Goal: Information Seeking & Learning: Learn about a topic

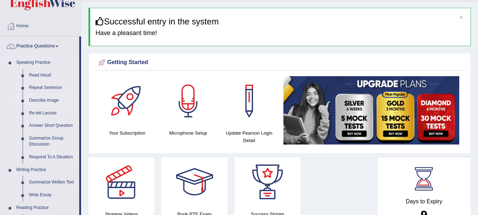
click at [48, 103] on link "Describe Image" at bounding box center [52, 100] width 53 height 13
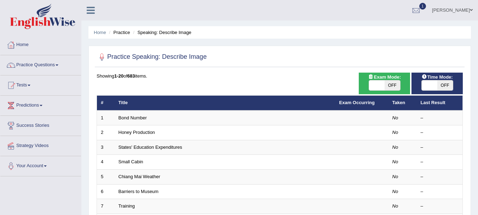
scroll to position [16, 0]
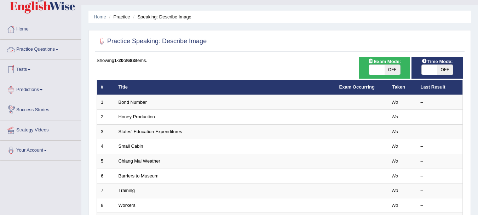
click at [43, 53] on link "Practice Questions" at bounding box center [40, 49] width 81 height 18
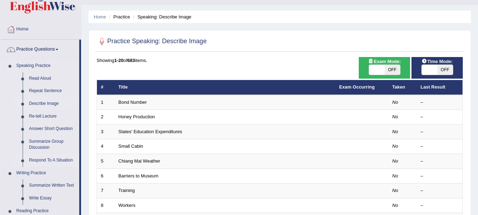
click at [52, 159] on link "Respond To A Situation" at bounding box center [52, 160] width 53 height 13
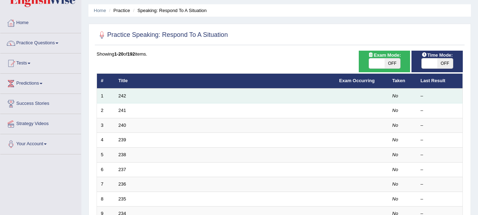
scroll to position [24, 0]
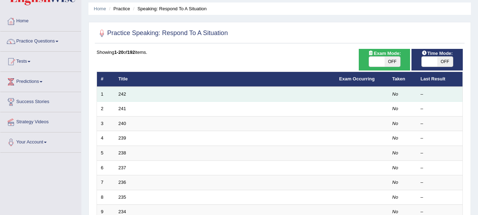
click at [123, 98] on td "242" at bounding box center [225, 94] width 221 height 15
click at [122, 93] on link "242" at bounding box center [123, 93] width 8 height 5
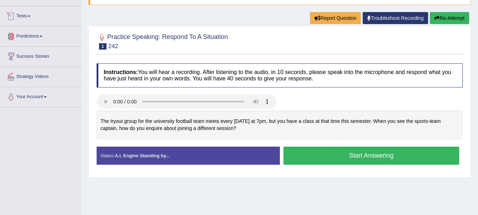
scroll to position [69, 0]
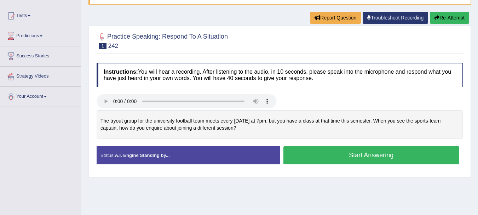
click at [349, 159] on button "Start Answering" at bounding box center [371, 155] width 176 height 18
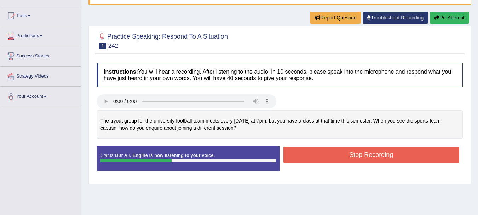
click at [349, 159] on button "Stop Recording" at bounding box center [371, 154] width 176 height 16
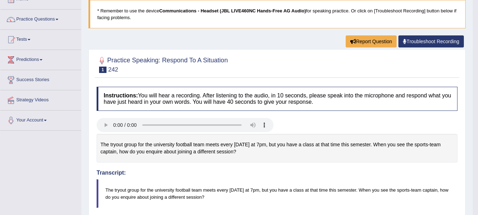
scroll to position [0, 0]
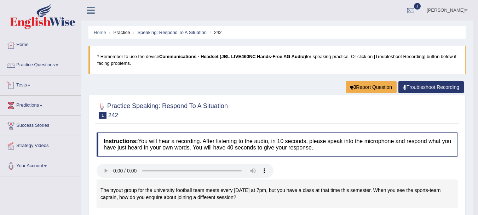
click at [26, 86] on link "Tests" at bounding box center [40, 84] width 81 height 18
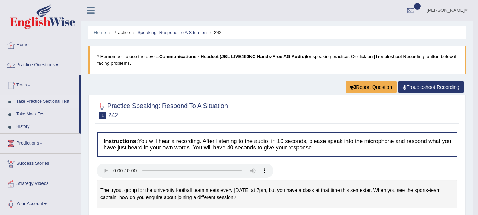
click at [37, 103] on link "Take Practice Sectional Test" at bounding box center [46, 101] width 66 height 13
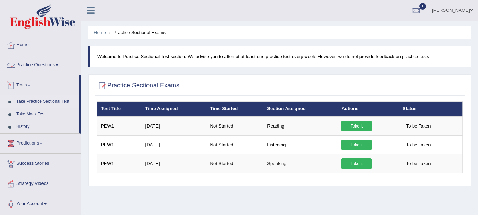
click at [25, 62] on link "Practice Questions" at bounding box center [40, 64] width 81 height 18
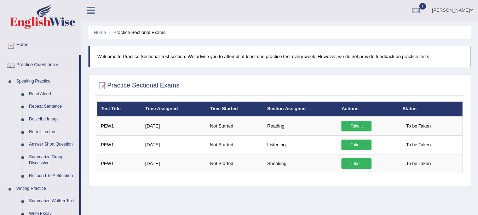
click at [44, 94] on link "Read Aloud" at bounding box center [52, 94] width 53 height 13
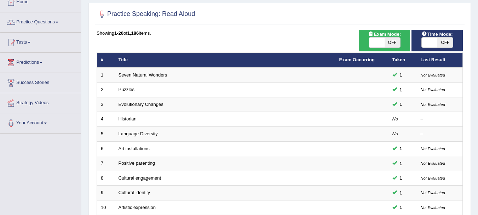
scroll to position [44, 0]
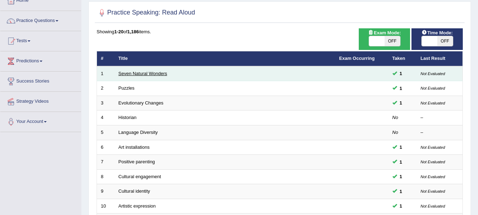
click at [140, 75] on link "Seven Natural Wonders" at bounding box center [143, 73] width 49 height 5
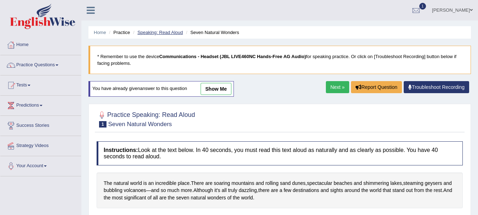
click at [168, 30] on link "Speaking: Read Aloud" at bounding box center [160, 32] width 46 height 5
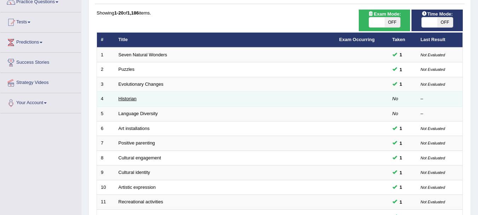
click at [128, 101] on link "Historian" at bounding box center [128, 98] width 18 height 5
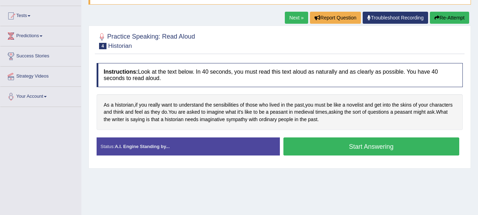
scroll to position [70, 0]
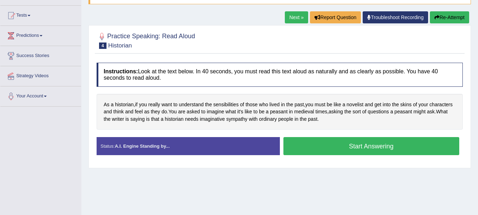
click at [368, 145] on button "Start Answering" at bounding box center [371, 146] width 176 height 18
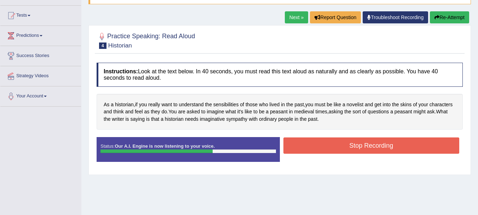
click at [368, 145] on button "Stop Recording" at bounding box center [371, 145] width 176 height 16
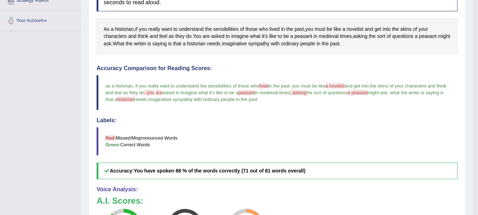
scroll to position [145, 0]
click at [368, 90] on span "peasant" at bounding box center [359, 91] width 16 height 5
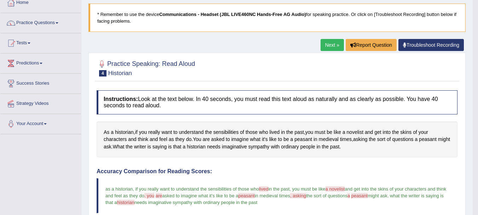
scroll to position [0, 0]
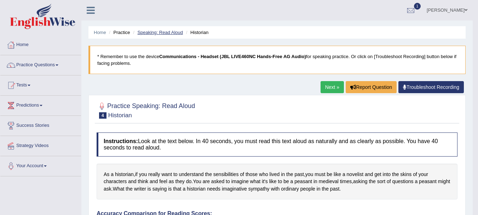
click at [169, 31] on link "Speaking: Read Aloud" at bounding box center [160, 32] width 46 height 5
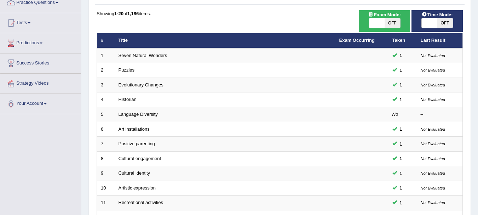
click at [133, 115] on link "Language Diversity" at bounding box center [138, 113] width 39 height 5
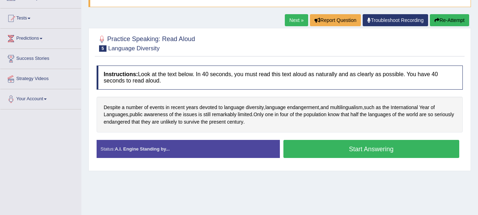
click at [376, 150] on button "Start Answering" at bounding box center [371, 149] width 176 height 18
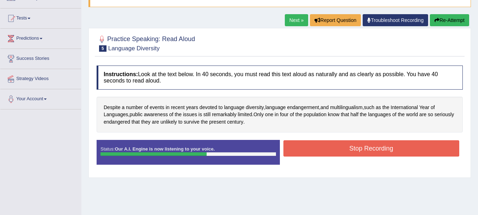
click at [376, 150] on button "Stop Recording" at bounding box center [371, 148] width 176 height 16
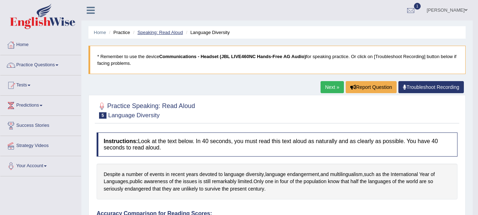
click at [169, 31] on link "Speaking: Read Aloud" at bounding box center [160, 32] width 46 height 5
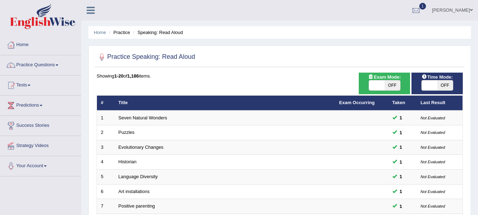
click at [388, 86] on span "OFF" at bounding box center [393, 85] width 16 height 10
checkbox input "true"
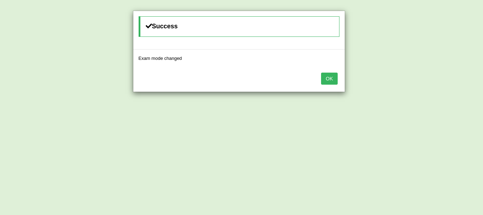
click at [329, 79] on button "OK" at bounding box center [329, 79] width 16 height 12
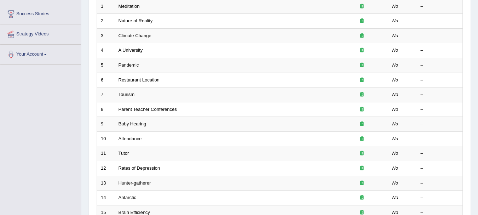
scroll to position [83, 0]
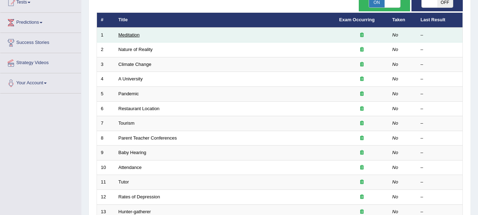
click at [124, 35] on link "Meditation" at bounding box center [129, 34] width 21 height 5
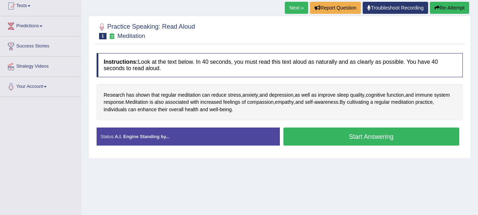
click at [363, 141] on button "Start Answering" at bounding box center [371, 136] width 176 height 18
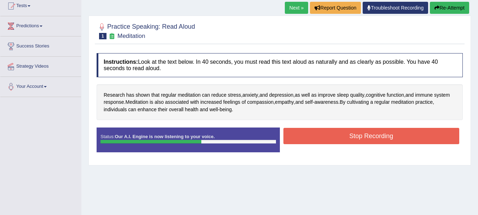
click at [363, 141] on button "Stop Recording" at bounding box center [371, 136] width 176 height 16
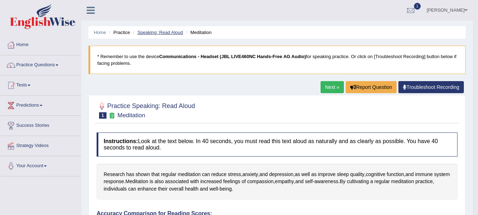
click at [169, 31] on link "Speaking: Read Aloud" at bounding box center [160, 32] width 46 height 5
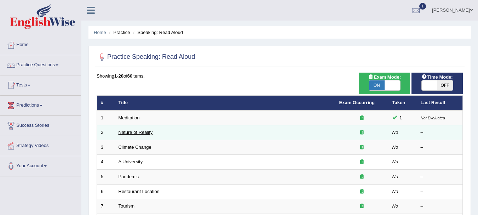
click at [141, 132] on link "Nature of Reality" at bounding box center [136, 131] width 34 height 5
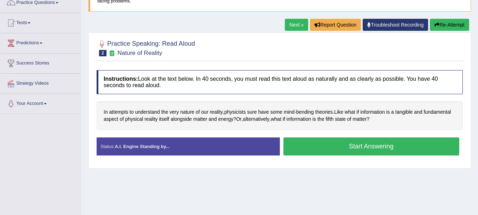
scroll to position [61, 0]
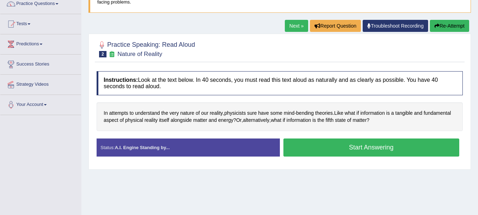
click at [355, 149] on button "Start Answering" at bounding box center [371, 147] width 176 height 18
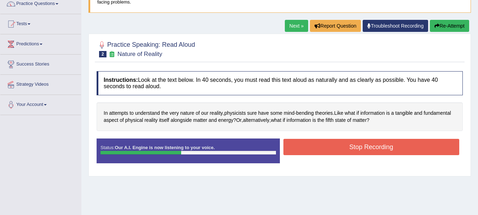
click at [355, 149] on button "Stop Recording" at bounding box center [371, 147] width 176 height 16
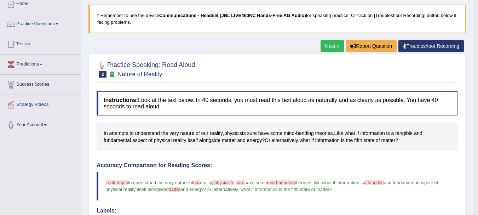
scroll to position [0, 0]
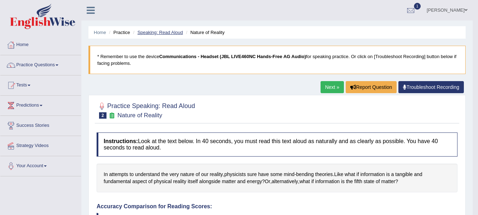
click at [172, 33] on link "Speaking: Read Aloud" at bounding box center [160, 32] width 46 height 5
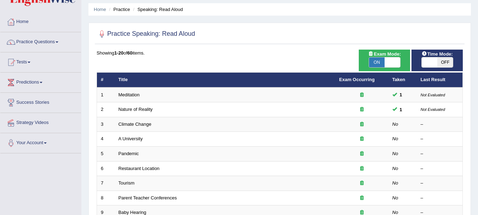
click at [144, 127] on td "Climate Change" at bounding box center [225, 124] width 221 height 15
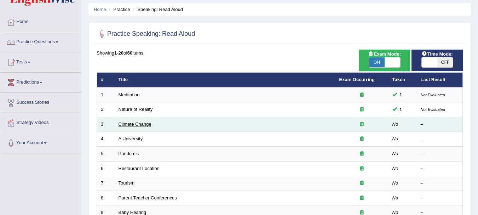
click at [138, 122] on link "Climate Change" at bounding box center [135, 123] width 33 height 5
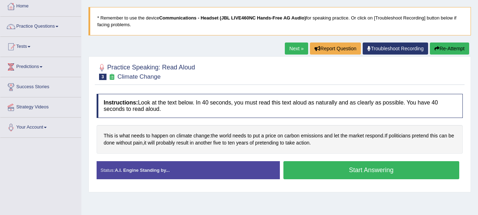
scroll to position [52, 0]
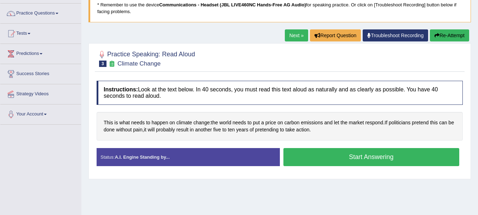
click at [335, 161] on button "Start Answering" at bounding box center [371, 157] width 176 height 18
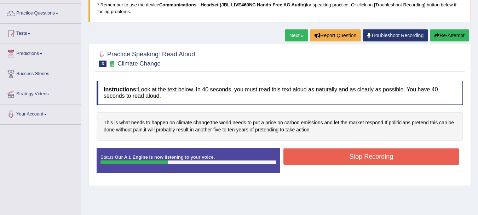
click at [335, 161] on button "Stop Recording" at bounding box center [371, 156] width 176 height 16
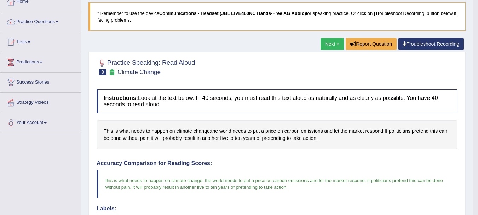
scroll to position [0, 0]
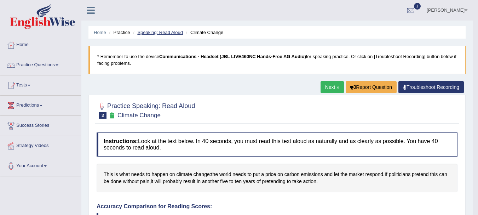
click at [176, 32] on link "Speaking: Read Aloud" at bounding box center [160, 32] width 46 height 5
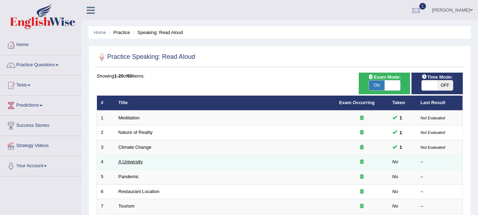
click at [131, 162] on link "A University" at bounding box center [131, 161] width 24 height 5
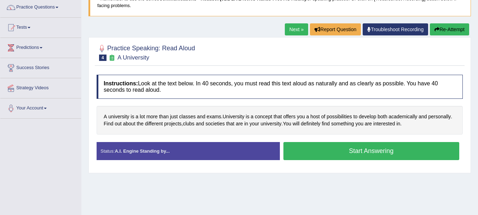
click at [326, 155] on button "Start Answering" at bounding box center [371, 151] width 176 height 18
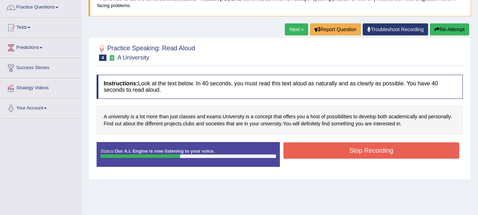
click at [326, 155] on button "Stop Recording" at bounding box center [371, 150] width 176 height 16
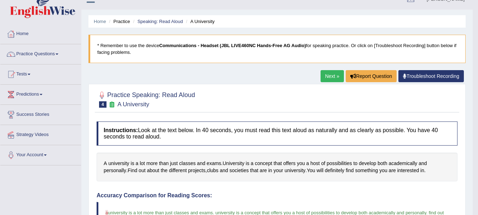
scroll to position [11, 0]
click at [168, 21] on link "Speaking: Read Aloud" at bounding box center [160, 21] width 46 height 5
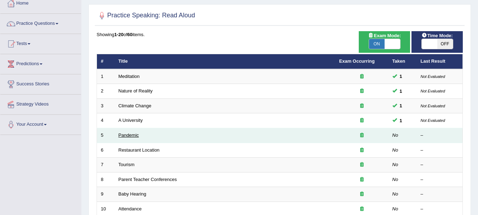
click at [128, 136] on link "Pandemic" at bounding box center [129, 134] width 21 height 5
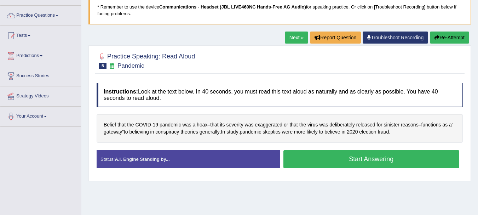
click at [312, 164] on button "Start Answering" at bounding box center [371, 159] width 176 height 18
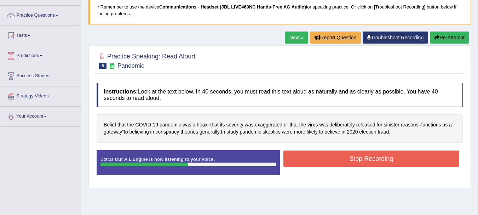
click at [312, 164] on button "Stop Recording" at bounding box center [371, 158] width 176 height 16
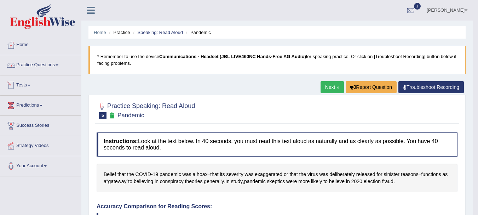
click at [46, 65] on link "Practice Questions" at bounding box center [40, 64] width 81 height 18
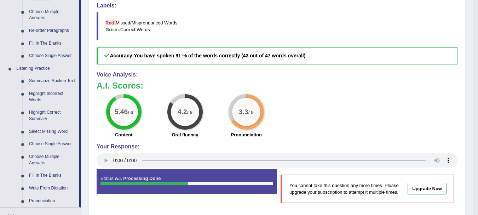
scroll to position [246, 0]
click at [52, 78] on link "Summarize Spoken Text" at bounding box center [52, 80] width 53 height 13
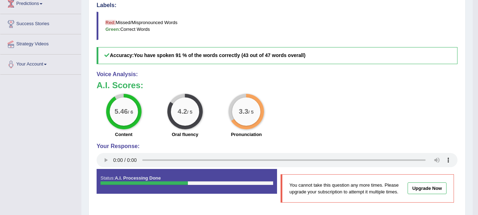
scroll to position [156, 0]
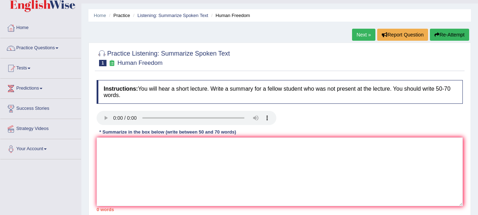
scroll to position [17, 0]
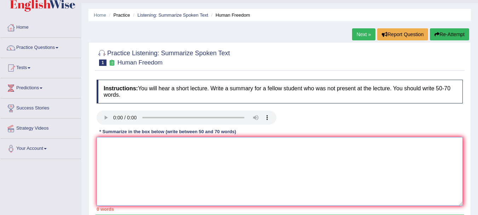
click at [124, 155] on textarea at bounding box center [280, 171] width 366 height 69
type textarea "H"
type textarea "d"
type textarea "D"
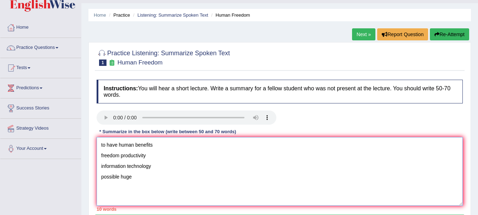
type textarea "to have human benefits freedom productivity information technology possible huge"
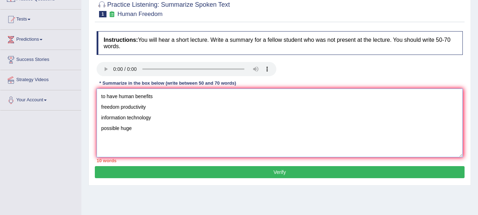
scroll to position [65, 0]
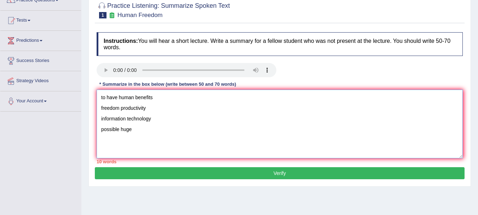
drag, startPoint x: 144, startPoint y: 135, endPoint x: 72, endPoint y: 75, distance: 93.9
click at [72, 75] on div "Toggle navigation Home Practice Questions Speaking Practice Read Aloud Repeat S…" at bounding box center [239, 119] width 478 height 368
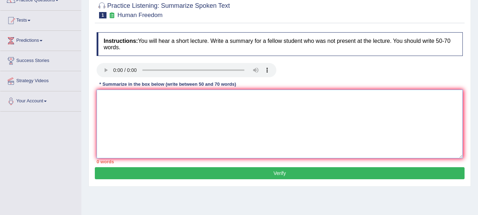
click at [118, 109] on textarea at bounding box center [280, 123] width 366 height 69
type textarea "s"
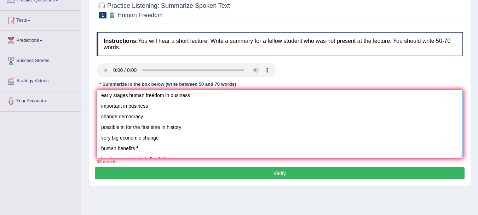
scroll to position [0, 0]
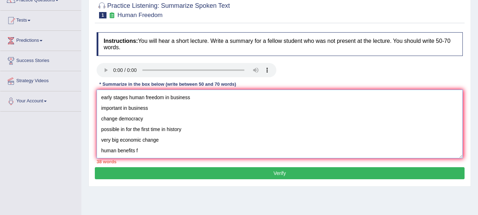
click at [102, 98] on textarea "early stages human freedom in business important in business change democracy p…" at bounding box center [280, 123] width 366 height 69
click at [174, 97] on textarea "The lecture is about early stages human freedom in business important in busine…" at bounding box center [280, 123] width 366 height 69
click at [247, 99] on textarea "The lecture is about early stages of human freedom in business important in bus…" at bounding box center [280, 123] width 366 height 69
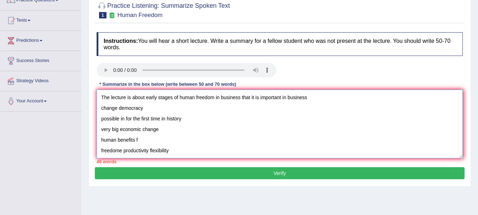
click at [312, 99] on textarea "The lecture is about early stages of human freedom in business that it is impor…" at bounding box center [280, 123] width 366 height 69
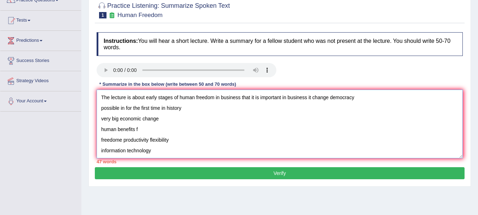
click at [361, 95] on textarea "The lecture is about early stages of human freedom in business that it is impor…" at bounding box center [280, 123] width 366 height 69
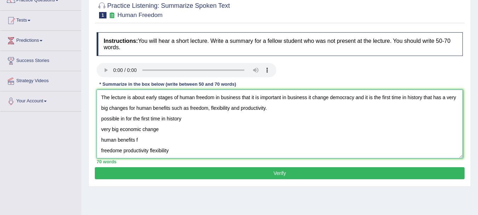
drag, startPoint x: 178, startPoint y: 151, endPoint x: 97, endPoint y: 120, distance: 87.4
click at [97, 120] on textarea "The lecture is about early stages of human freedom in business that it is impor…" at bounding box center [280, 123] width 366 height 69
click at [288, 112] on textarea "The lecture is about early stages of human freedom in business that it is impor…" at bounding box center [280, 123] width 366 height 69
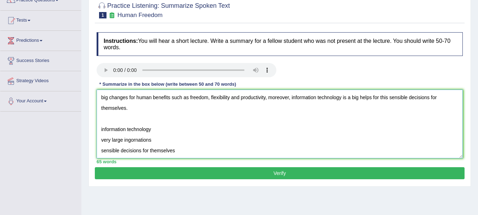
scroll to position [17, 0]
drag, startPoint x: 194, startPoint y: 133, endPoint x: 98, endPoint y: 121, distance: 97.3
click at [98, 121] on textarea "The lecture is about early stages of human freedom in business that it is impor…" at bounding box center [280, 123] width 366 height 69
drag, startPoint x: 196, startPoint y: 145, endPoint x: 83, endPoint y: 122, distance: 114.8
click at [83, 122] on div "Home Practice Listening: Summarize Spoken Text Human Freedom Next » Report Ques…" at bounding box center [279, 112] width 397 height 354
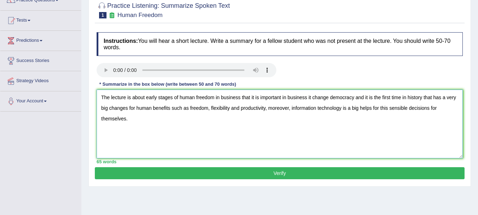
scroll to position [0, 0]
click at [173, 120] on textarea "The lecture is about early stages of human freedom in business that it is impor…" at bounding box center [280, 123] width 366 height 69
type textarea "The lecture is about early stages of human freedom in business that it is impor…"
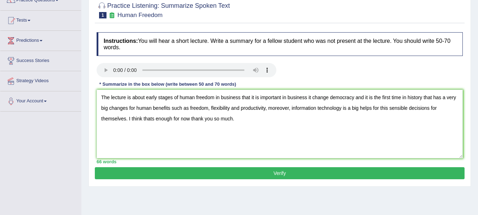
click at [245, 174] on button "Verify" at bounding box center [280, 173] width 370 height 12
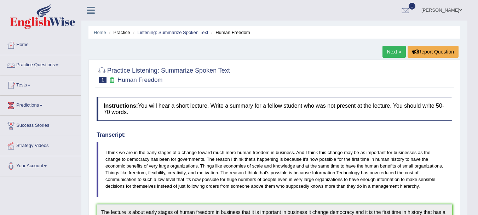
click at [53, 68] on link "Practice Questions" at bounding box center [40, 64] width 81 height 18
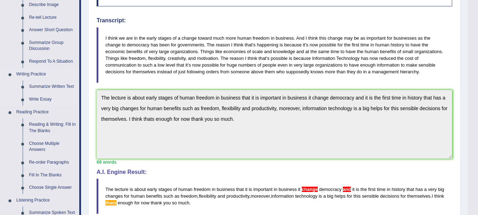
scroll to position [115, 0]
click at [40, 88] on link "Summarize Written Text" at bounding box center [52, 86] width 53 height 13
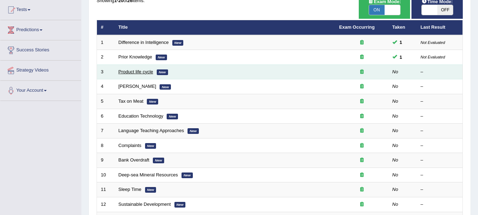
click at [137, 73] on link "Product life cycle" at bounding box center [136, 71] width 35 height 5
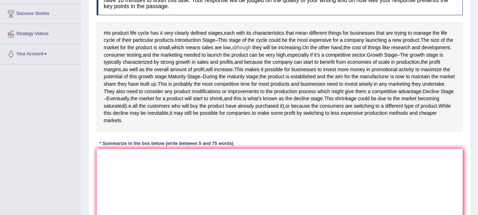
scroll to position [112, 0]
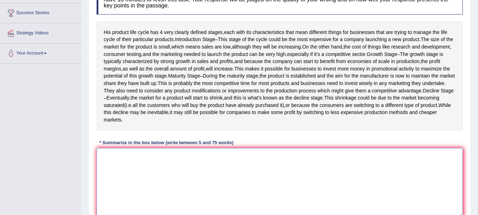
click at [137, 173] on textarea at bounding box center [280, 182] width 366 height 69
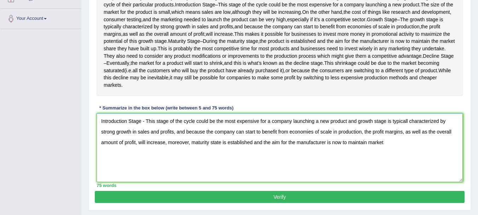
scroll to position [180, 0]
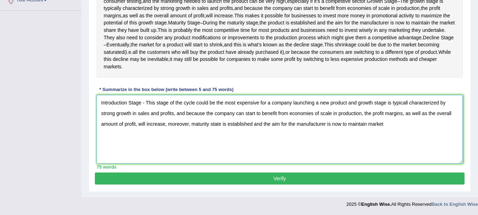
type textarea "Introduction Stage - This stage of the cycle could be the most expensive for a …"
click at [264, 175] on button "Verify" at bounding box center [280, 178] width 370 height 12
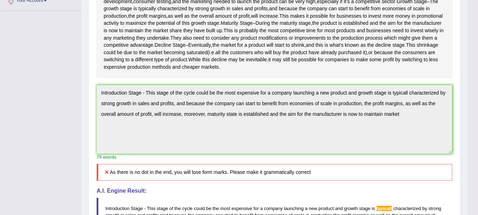
scroll to position [164, 0]
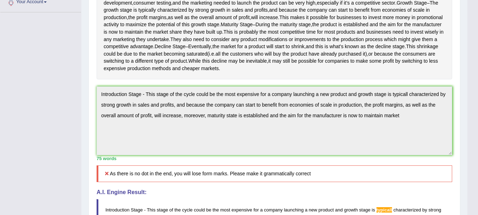
click at [65, 117] on div "Toggle navigation Home Practice Questions Speaking Practice Read Aloud Repeat S…" at bounding box center [233, 124] width 467 height 576
click at [91, 108] on div "Practice Writing: Summarize Written Text 3 Product life cycle Instructions: Rea…" at bounding box center [274, 144] width 372 height 497
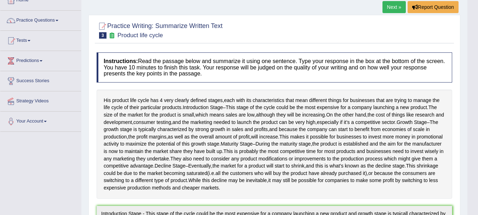
scroll to position [0, 0]
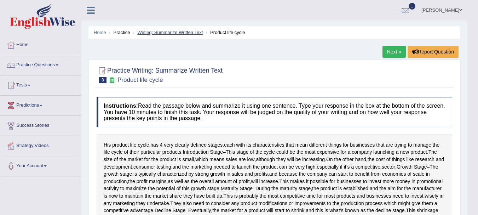
click at [190, 34] on link "Writing: Summarize Written Text" at bounding box center [169, 32] width 65 height 5
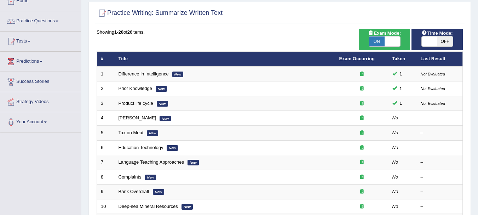
click at [150, 118] on link "Bertrand Russell" at bounding box center [138, 117] width 38 height 5
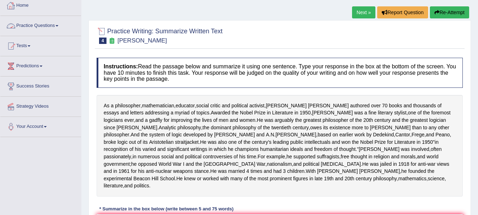
scroll to position [13, 0]
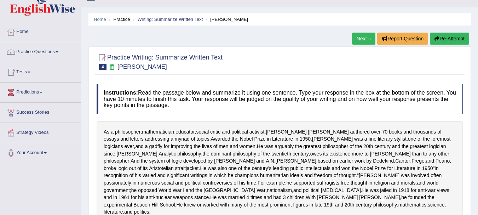
click at [40, 50] on link "Practice Questions" at bounding box center [40, 51] width 81 height 18
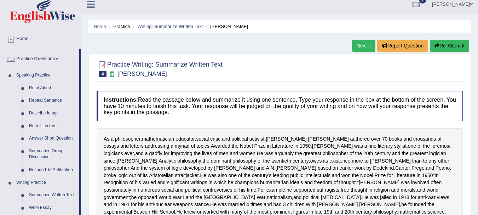
scroll to position [4, 0]
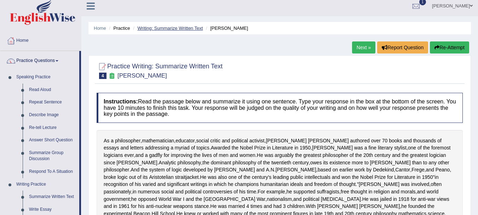
click at [171, 29] on link "Writing: Summarize Written Text" at bounding box center [169, 27] width 65 height 5
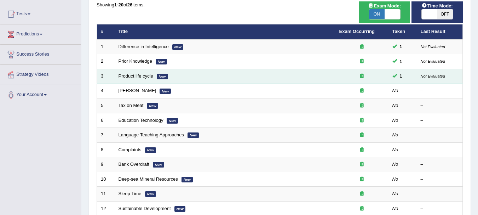
click at [139, 77] on link "Product life cycle" at bounding box center [136, 75] width 35 height 5
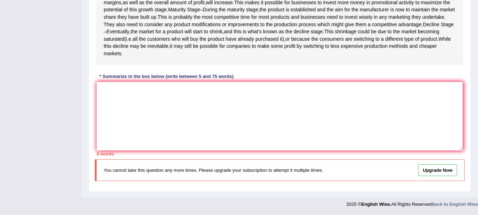
scroll to position [192, 0]
click at [147, 114] on textarea at bounding box center [280, 116] width 366 height 69
paste textarea "Introduction Stage - This stage of the cycle could be the most expensive for a …"
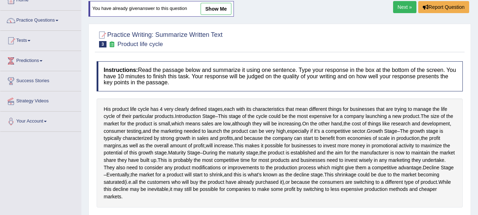
scroll to position [0, 0]
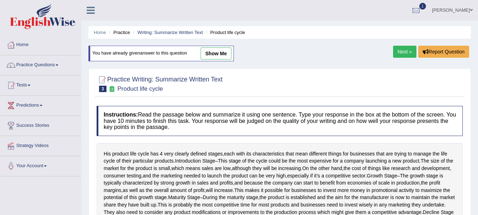
click at [219, 54] on link "show me" at bounding box center [216, 53] width 31 height 12
type textarea "Introduction Stage - This stage of the cycle could be the most expensive for a …"
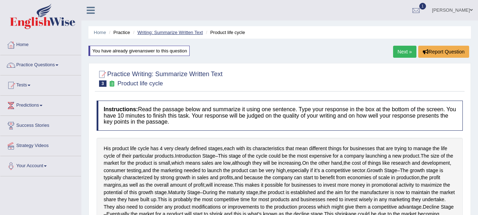
drag, startPoint x: 170, startPoint y: 28, endPoint x: 171, endPoint y: 32, distance: 4.1
click at [171, 32] on ul "Home Practice Writing: Summarize Written Text Product life cycle" at bounding box center [279, 32] width 382 height 12
click at [171, 32] on link "Writing: Summarize Written Text" at bounding box center [169, 32] width 65 height 5
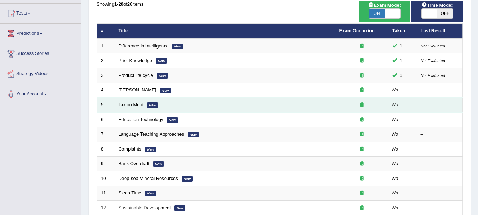
click at [132, 105] on link "Tax on Meat" at bounding box center [131, 104] width 25 height 5
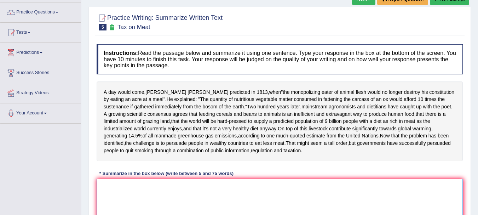
click at [175, 187] on textarea at bounding box center [280, 213] width 366 height 69
type textarea "A"
type textarea "Z"
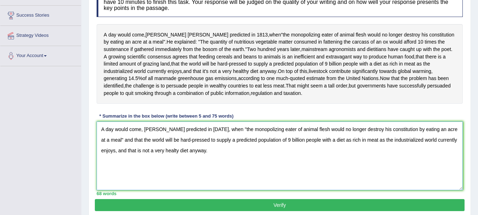
scroll to position [137, 0]
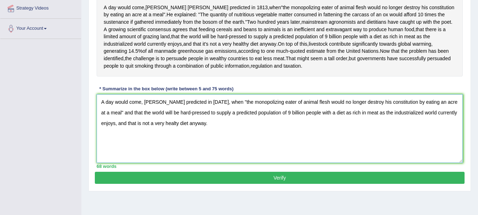
type textarea "A day would come, [PERSON_NAME] predicted in [DATE], when "the monopolizing eat…"
click at [228, 175] on button "Verify" at bounding box center [280, 178] width 370 height 12
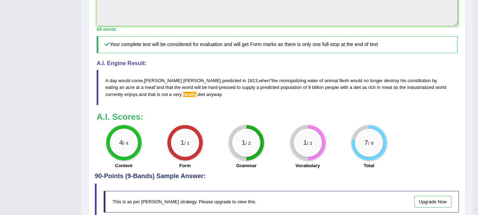
scroll to position [263, 0]
